Goal: Task Accomplishment & Management: Manage account settings

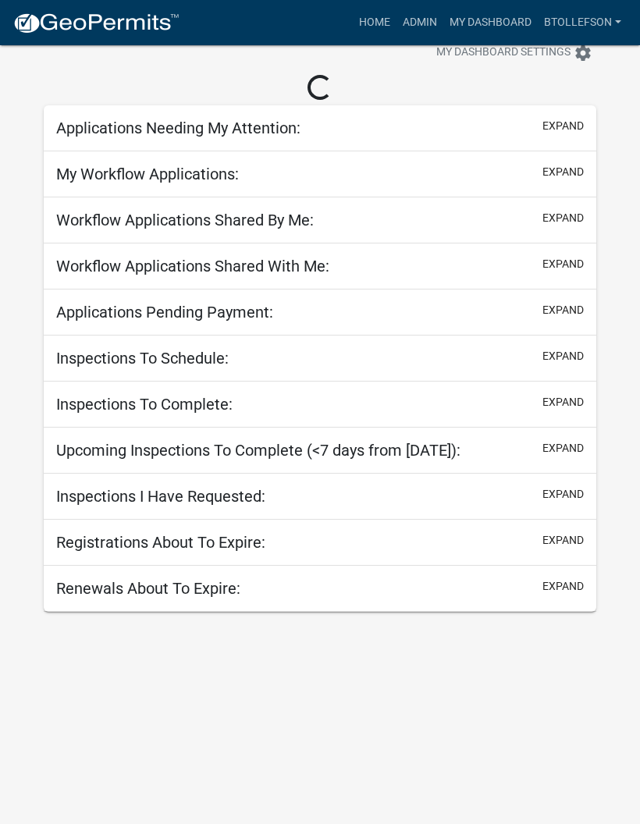
scroll to position [45, 0]
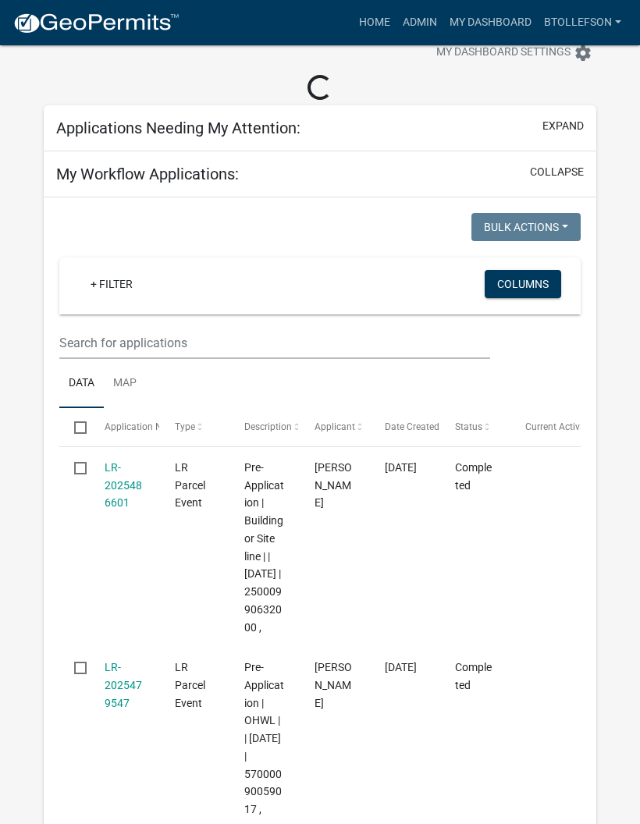
select select "3: 100"
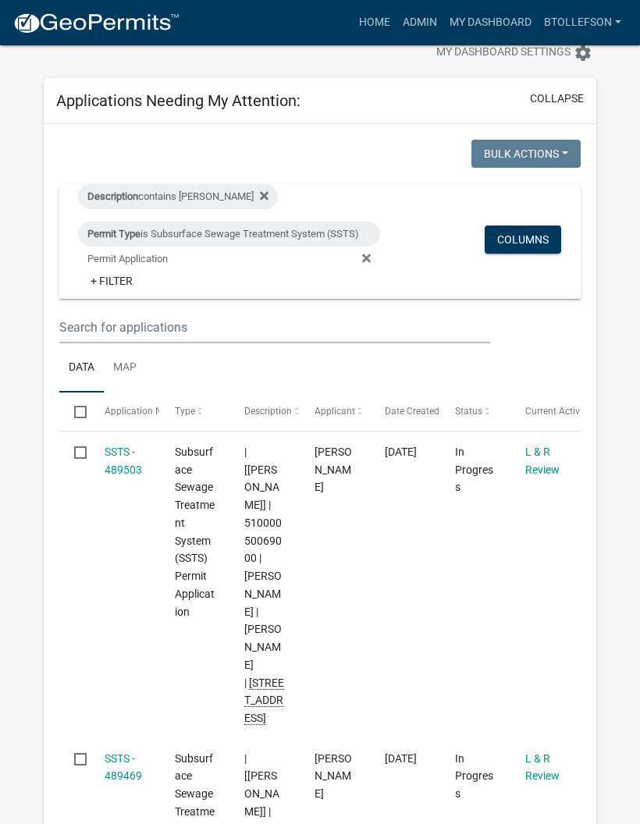
click at [416, 15] on link "Admin" at bounding box center [419, 23] width 47 height 30
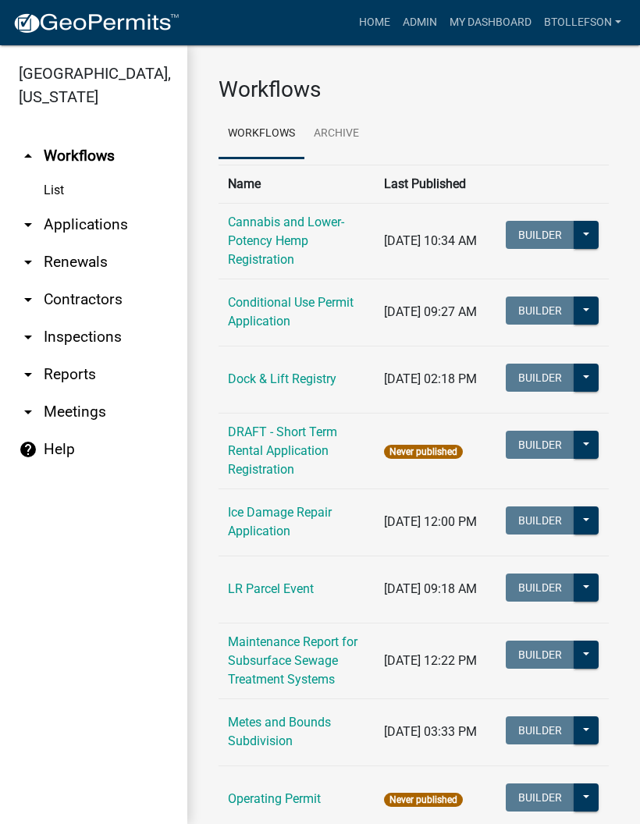
click at [116, 225] on link "arrow_drop_down Applications" at bounding box center [93, 224] width 187 height 37
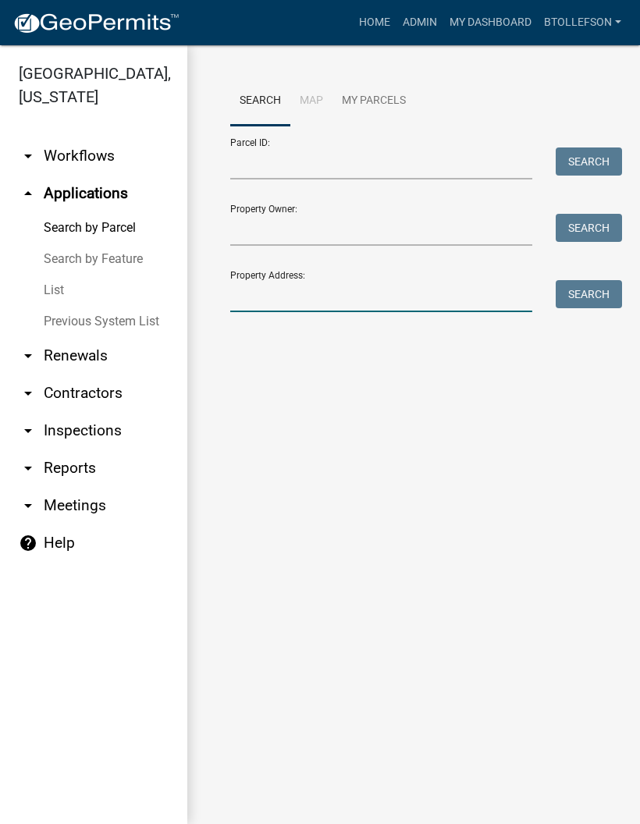
click at [327, 289] on input "Property Address:" at bounding box center [381, 296] width 302 height 32
type input "20639"
click at [579, 297] on button "Search" at bounding box center [588, 294] width 66 height 28
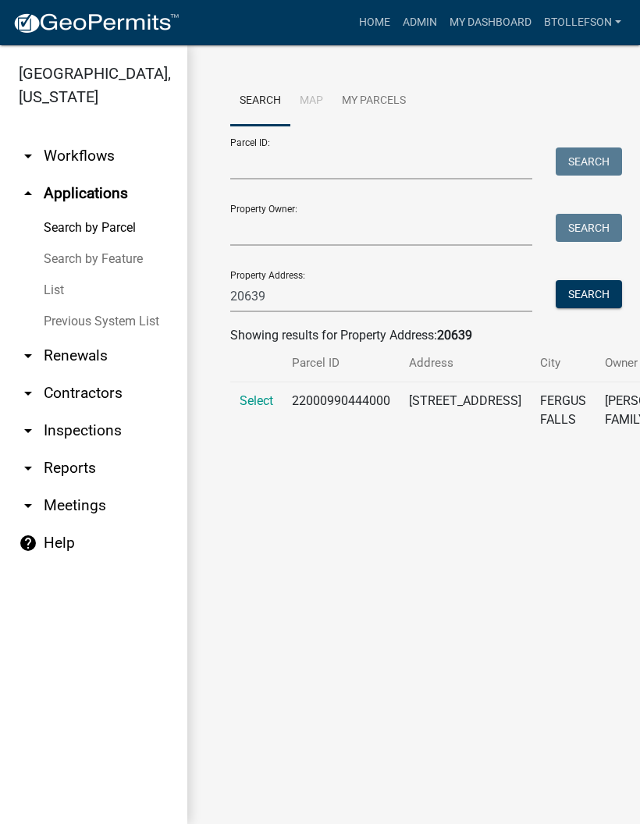
click at [258, 403] on span "Select" at bounding box center [256, 400] width 34 height 15
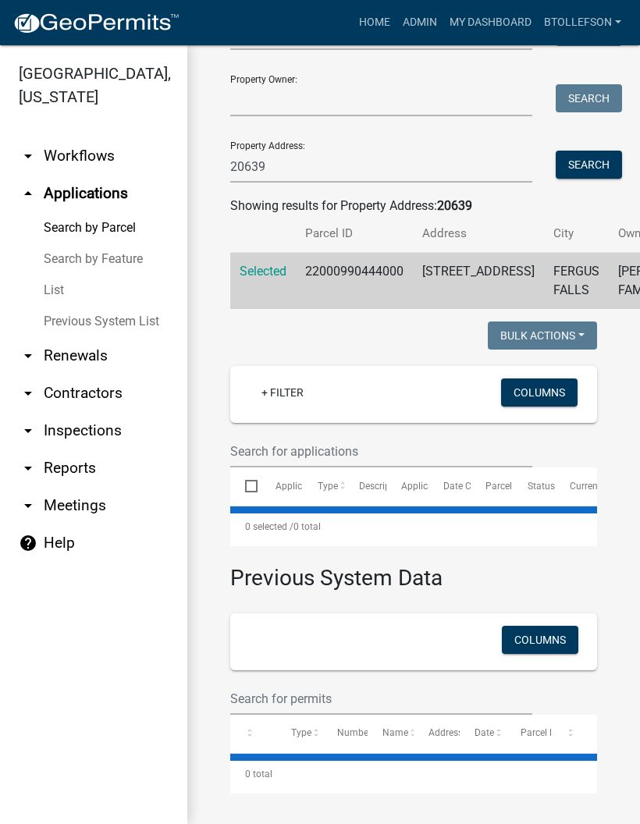
scroll to position [147, 0]
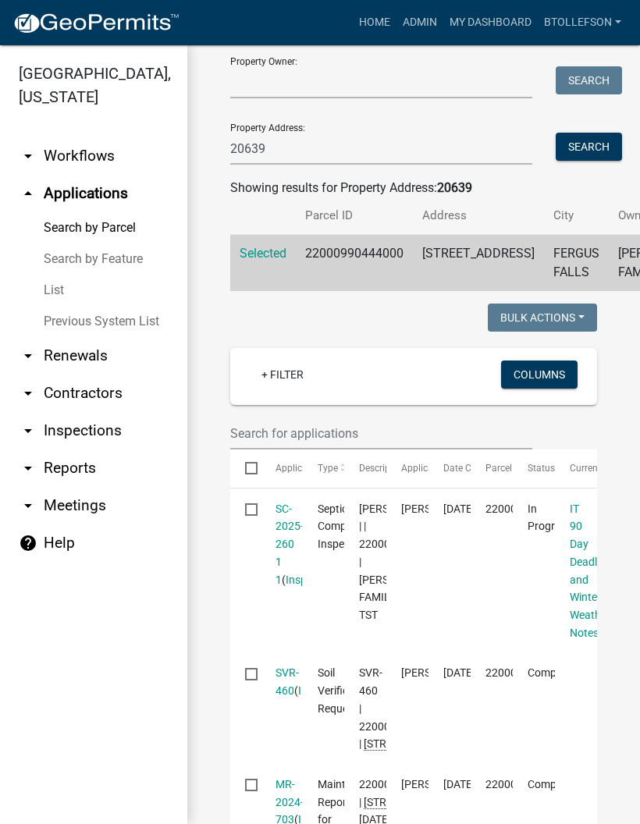
click at [282, 547] on link "SC-2025-260 1 1" at bounding box center [289, 543] width 28 height 83
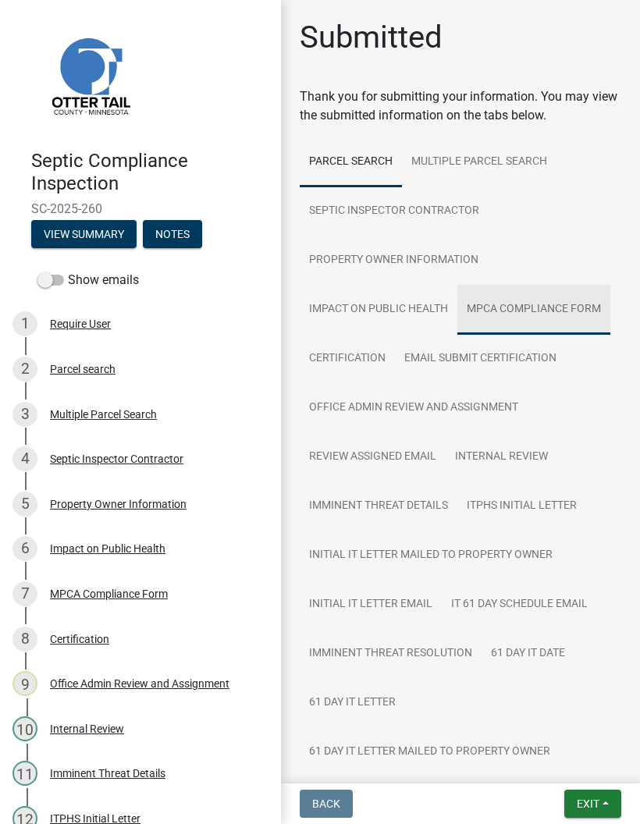
click at [571, 308] on link "MPCA Compliance Form" at bounding box center [533, 310] width 153 height 50
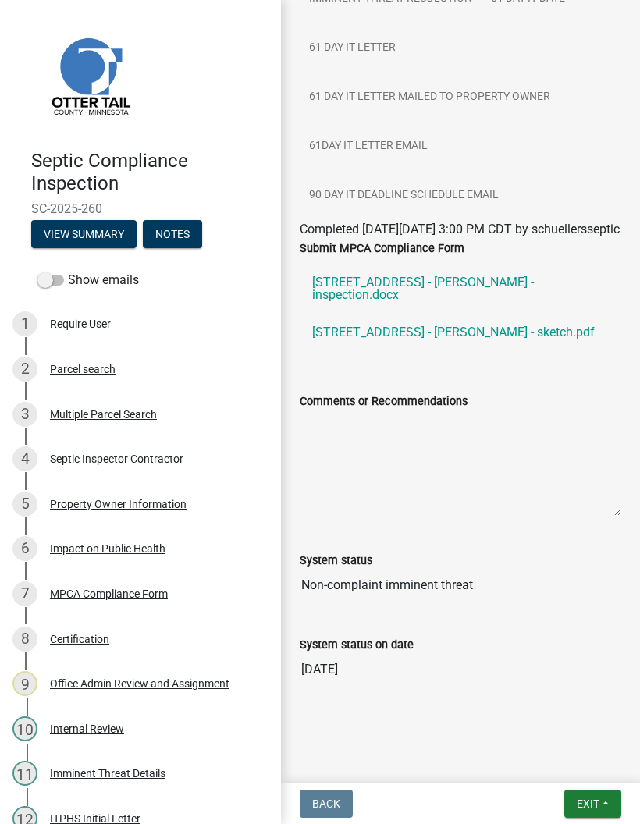
scroll to position [659, 0]
click at [558, 297] on link "[STREET_ADDRESS] - [PERSON_NAME] - inspection.docx" at bounding box center [460, 289] width 321 height 50
